Goal: Navigation & Orientation: Find specific page/section

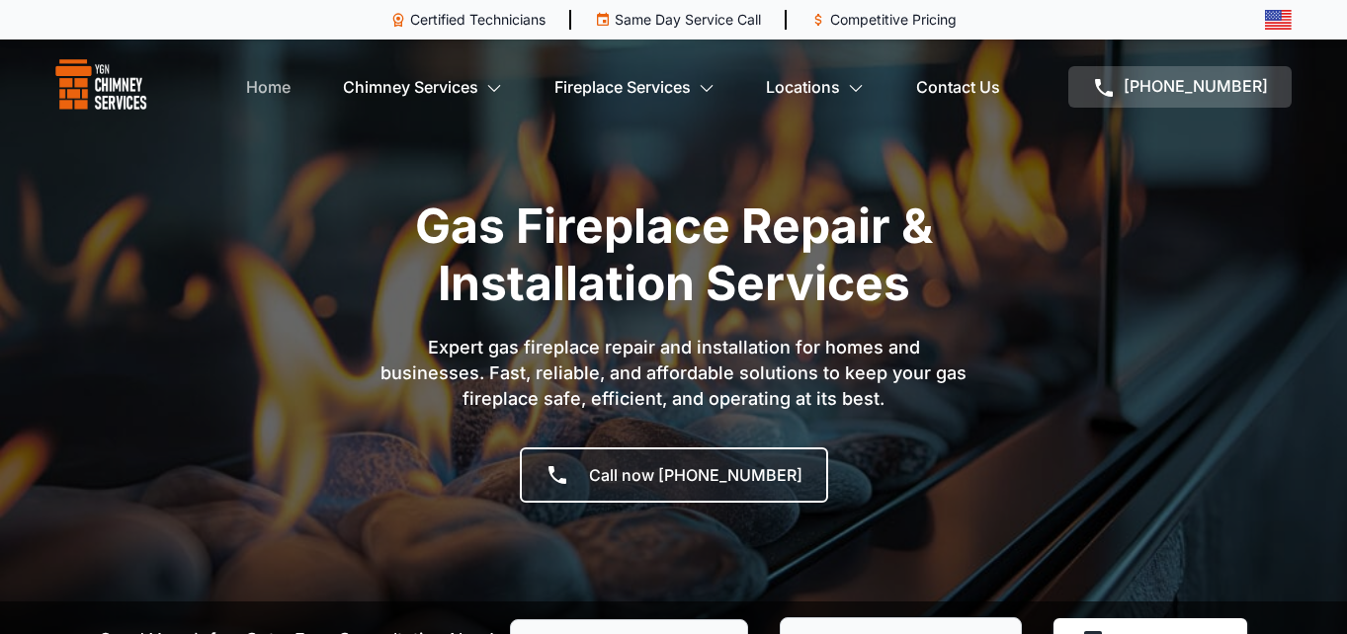
click at [272, 86] on link "Home" at bounding box center [268, 87] width 44 height 40
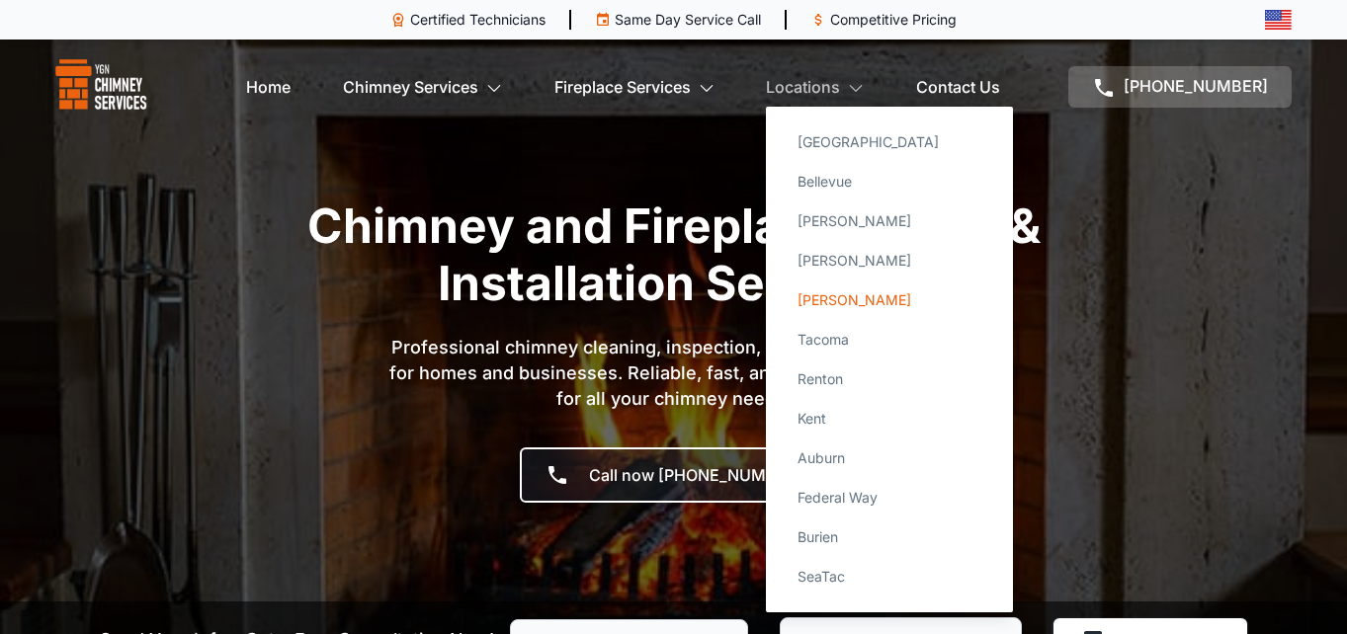
click at [845, 299] on link "[PERSON_NAME]" at bounding box center [888, 301] width 215 height 40
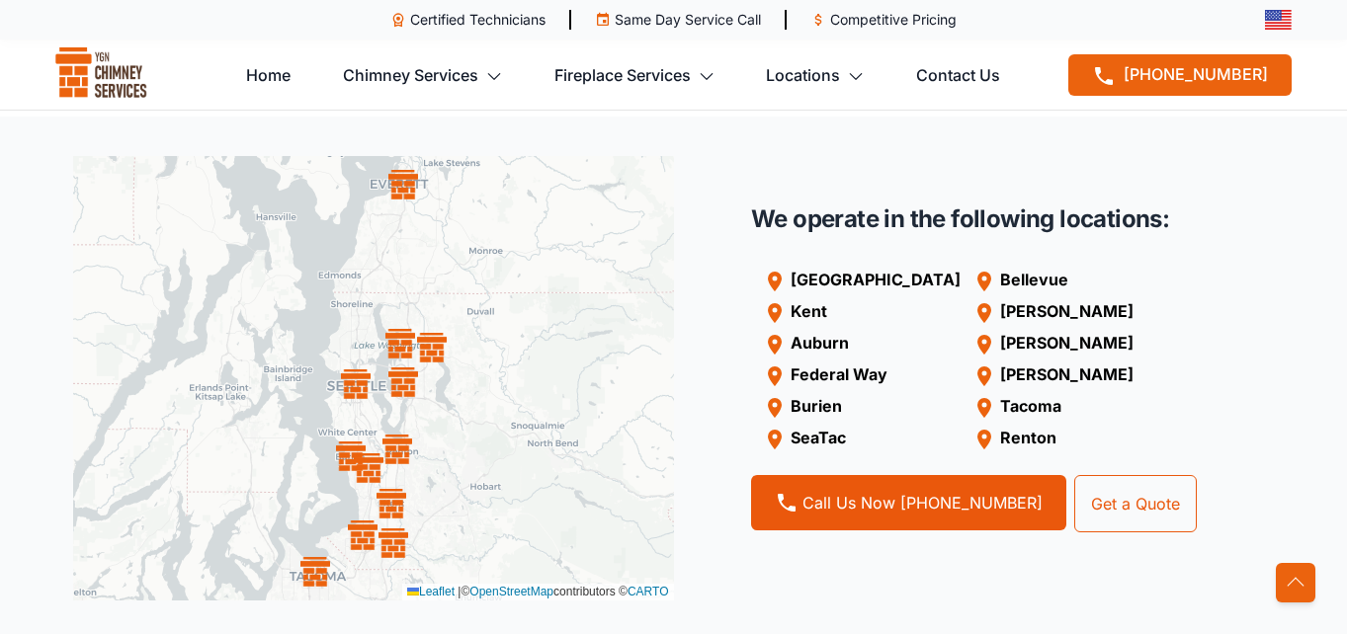
scroll to position [2344, 0]
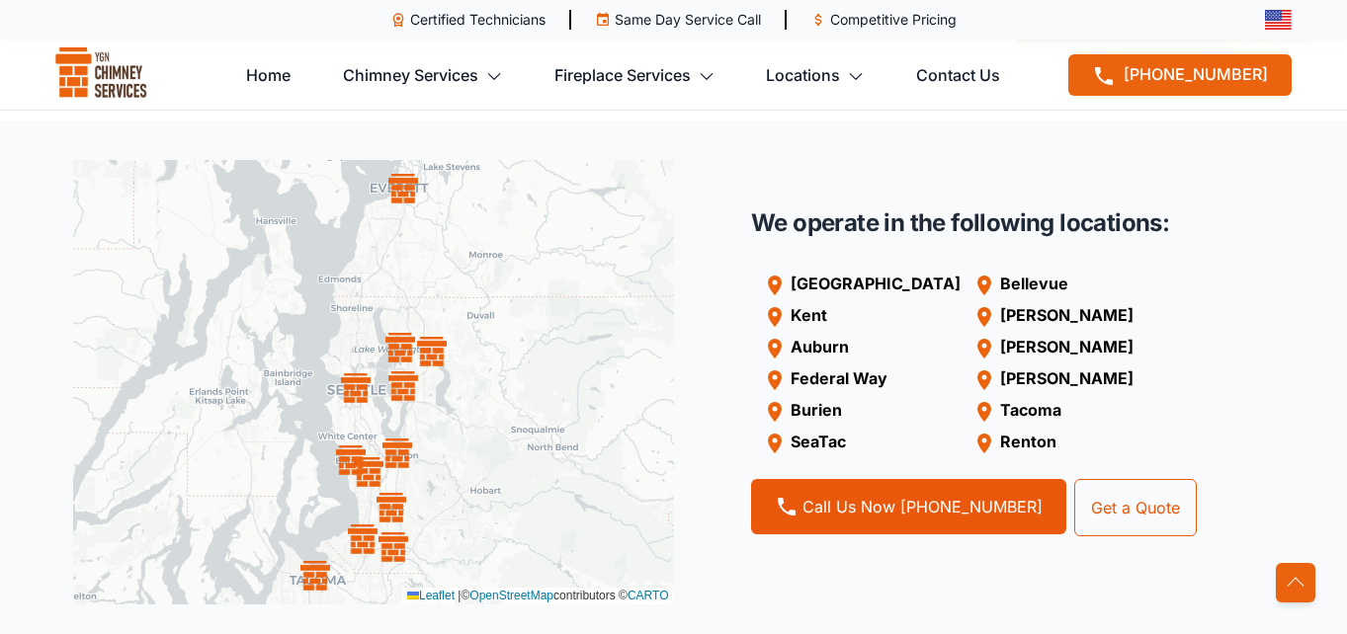
click at [1000, 367] on p "[PERSON_NAME]" at bounding box center [1066, 379] width 133 height 24
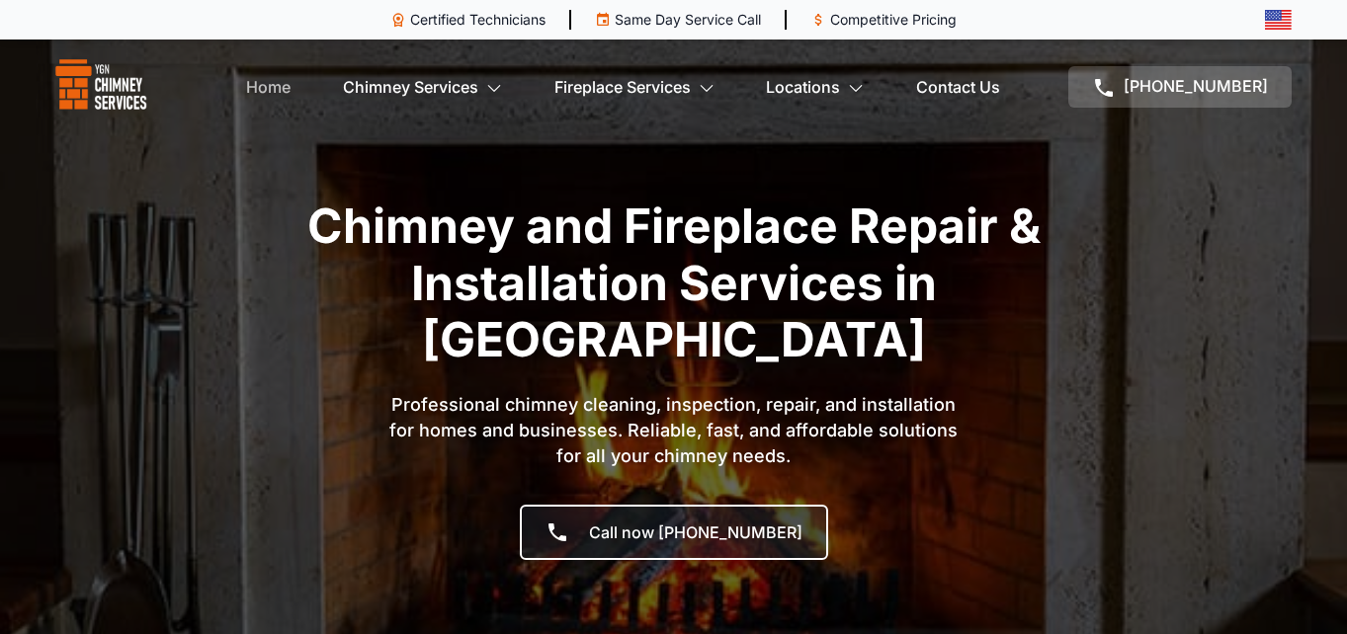
click at [278, 84] on link "Home" at bounding box center [268, 87] width 44 height 40
